Goal: Information Seeking & Learning: Learn about a topic

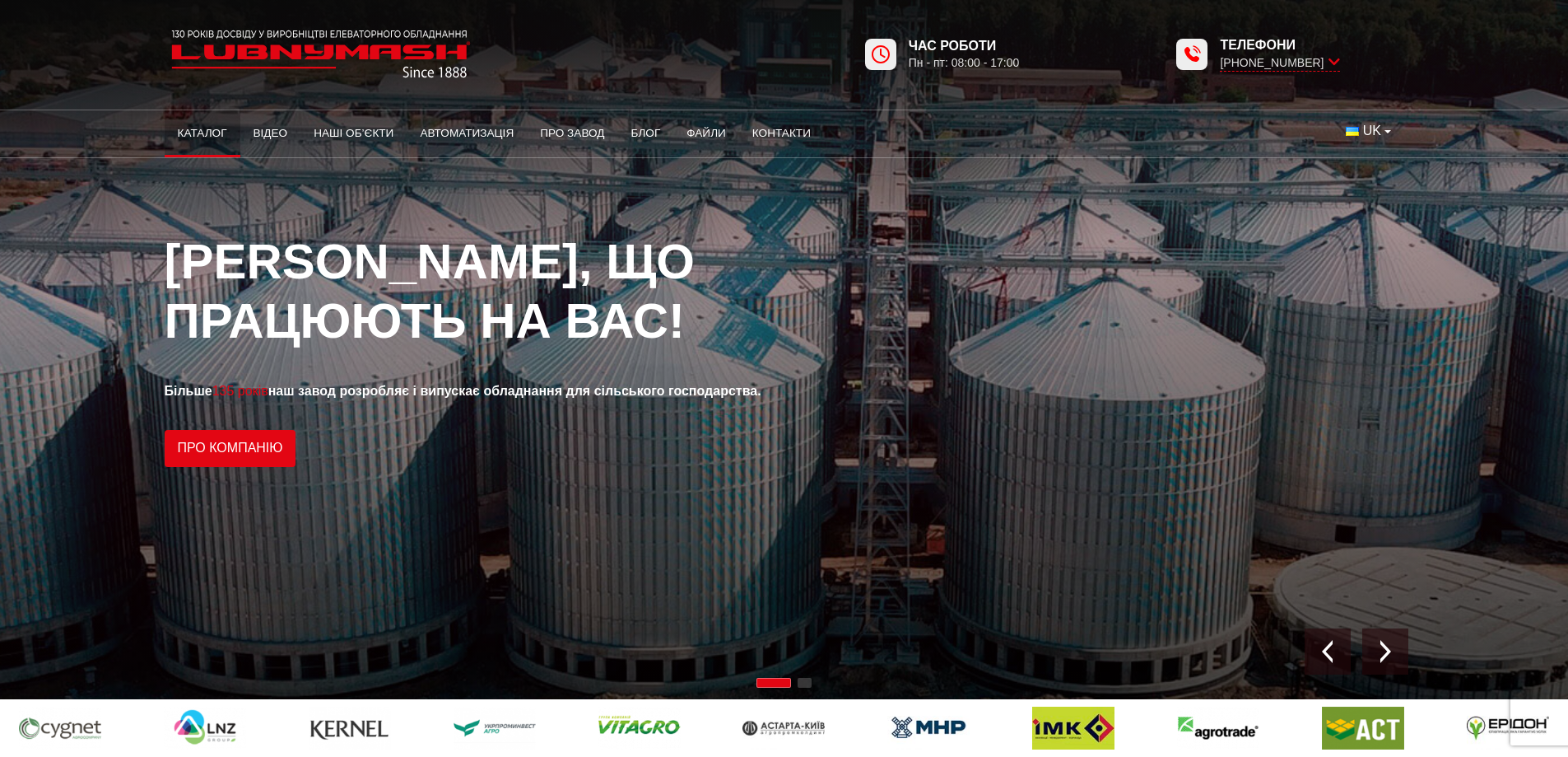
click at [205, 133] on link "Каталог" at bounding box center [202, 133] width 75 height 36
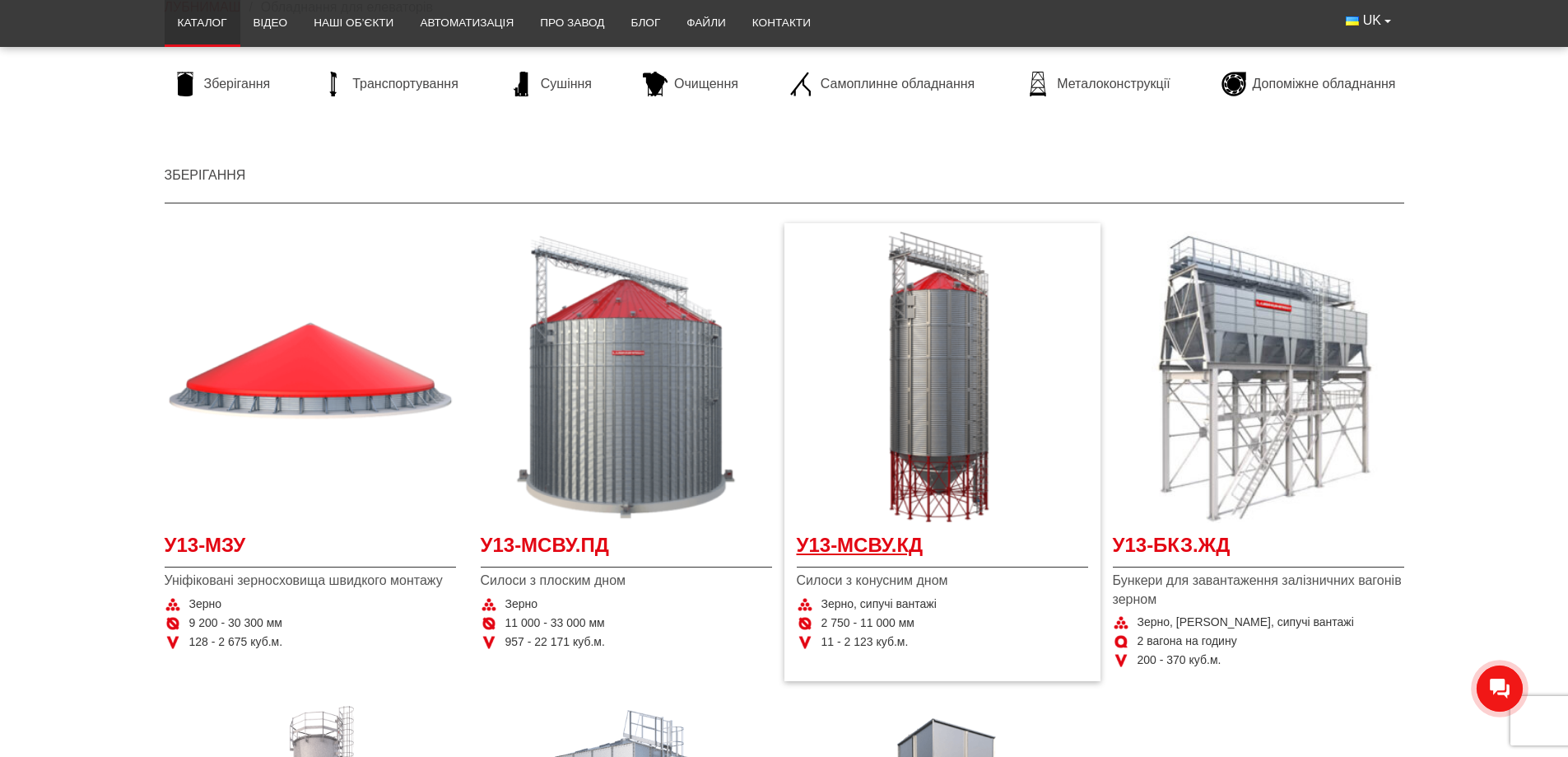
scroll to position [247, 0]
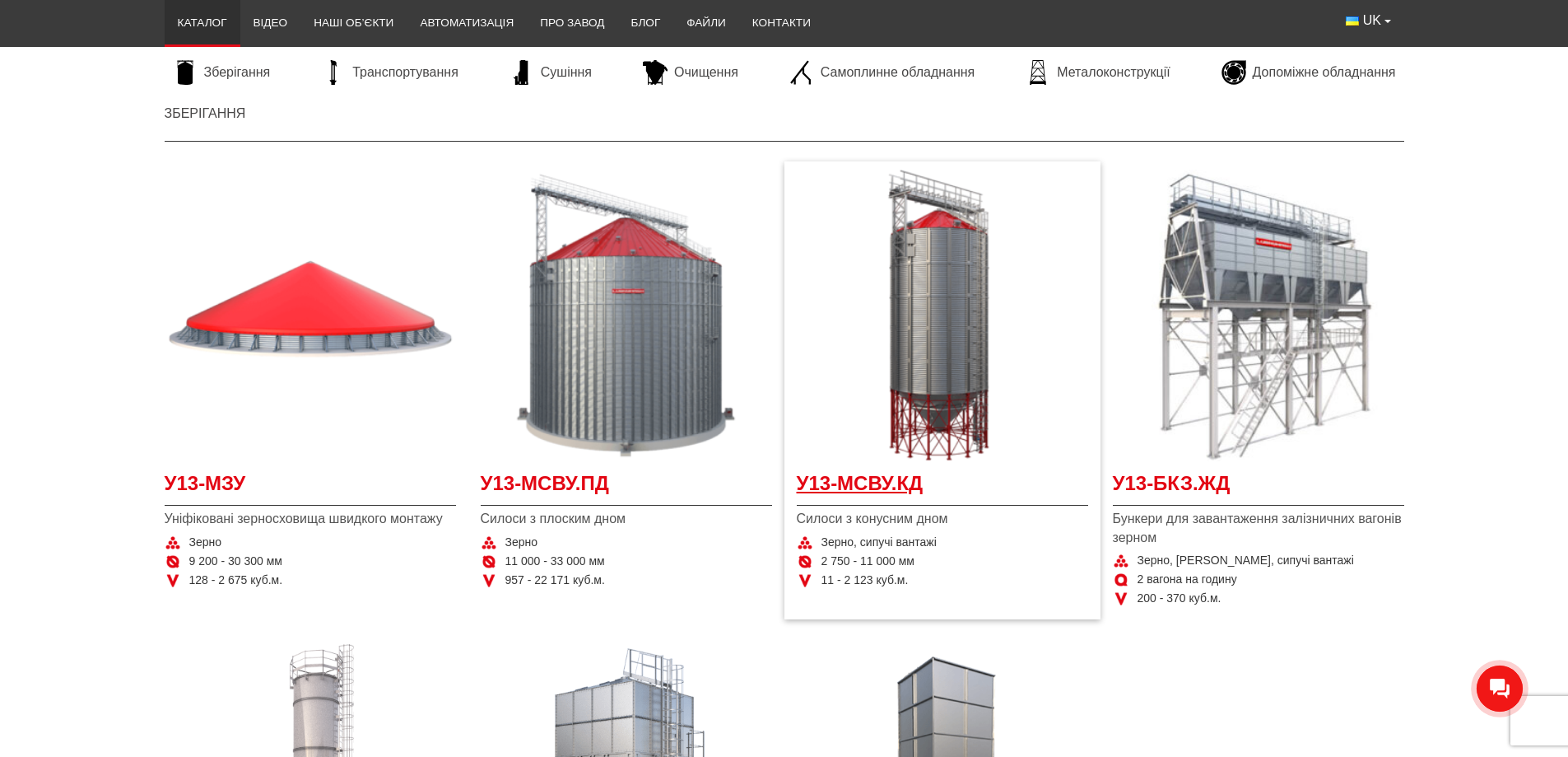
click at [866, 479] on span "У13-МСВУ.КД" at bounding box center [943, 488] width 292 height 37
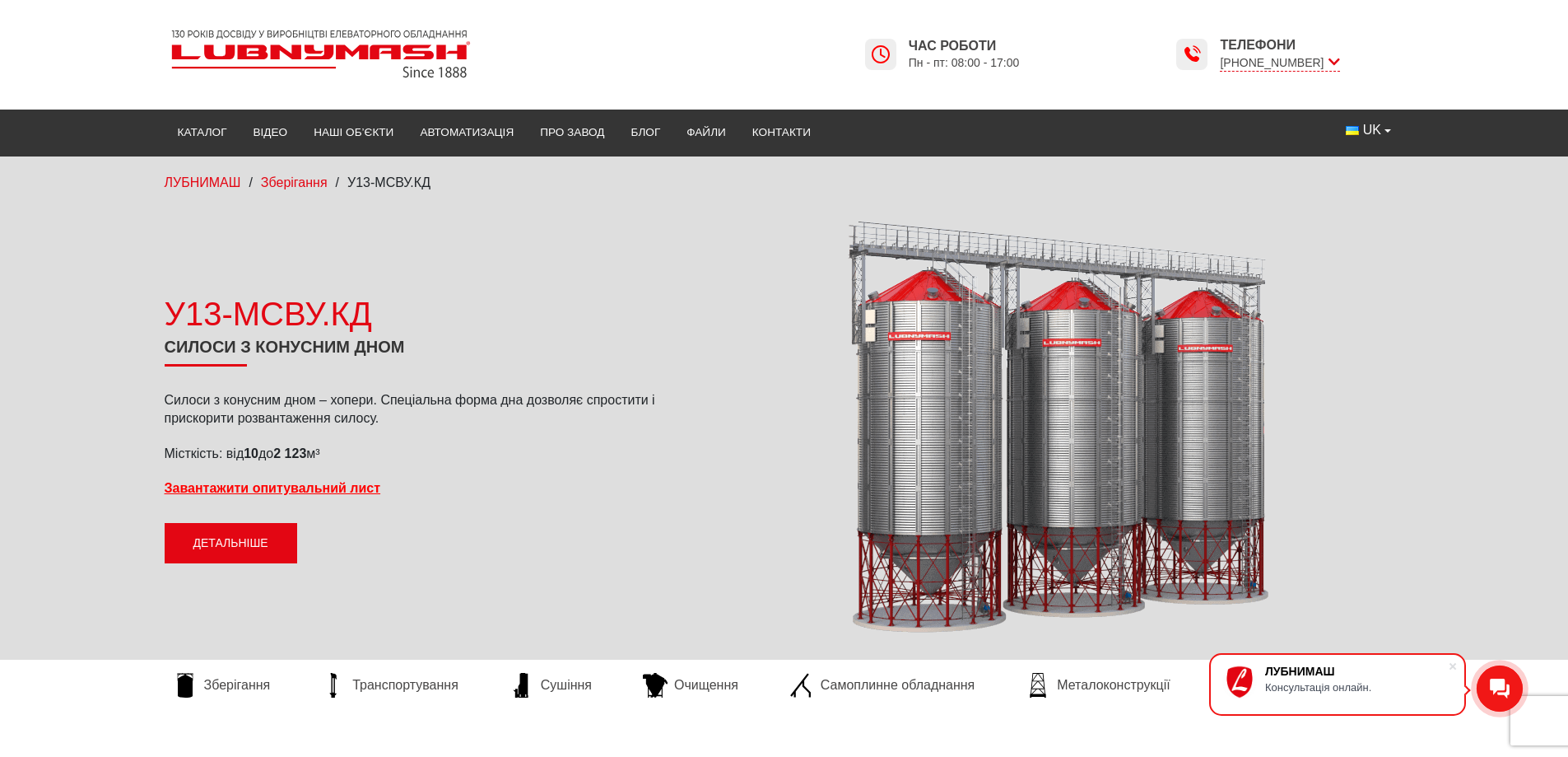
click at [221, 542] on link "Детальніше" at bounding box center [230, 543] width 132 height 41
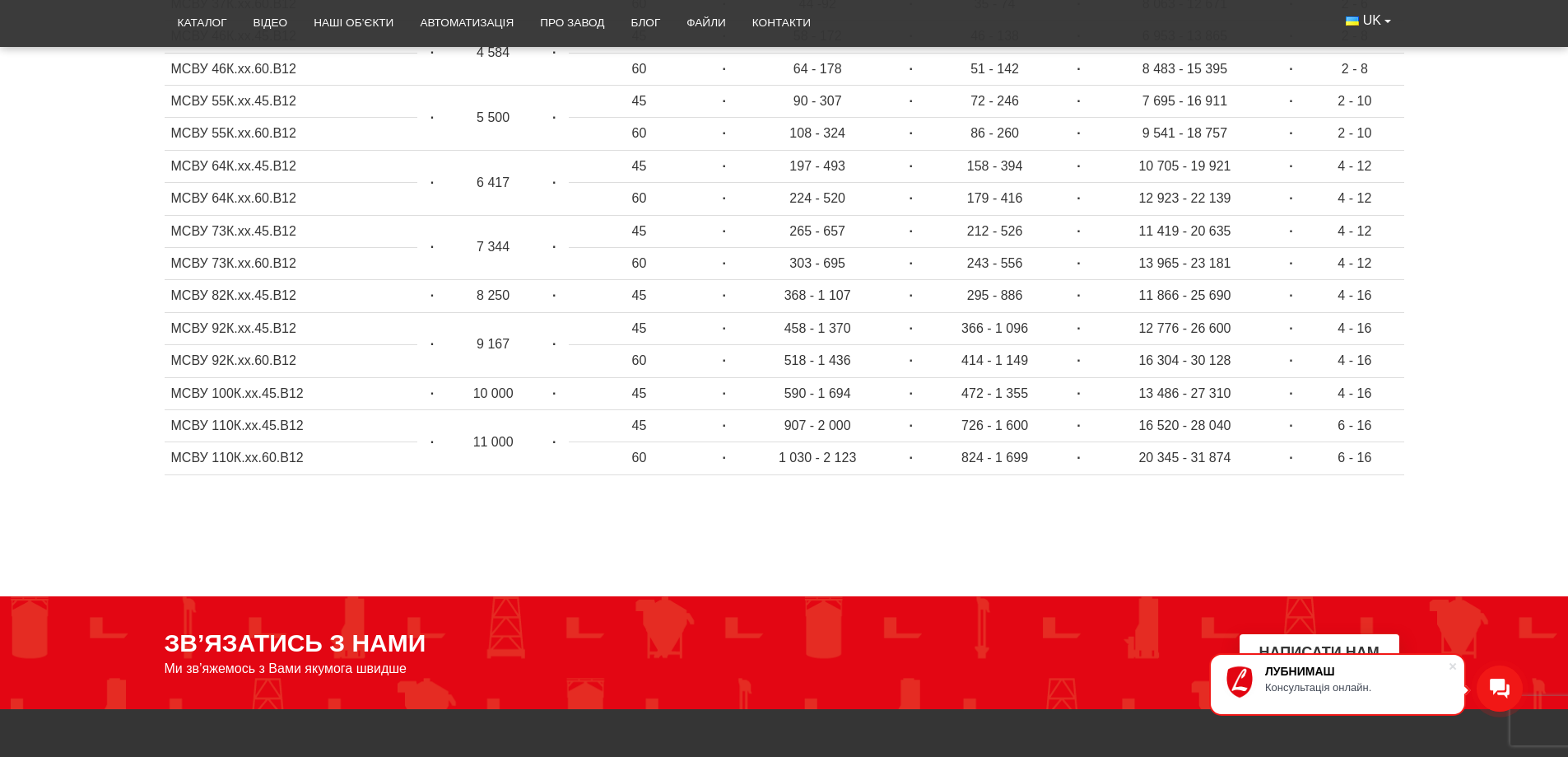
scroll to position [686, 0]
